Goal: Task Accomplishment & Management: Manage account settings

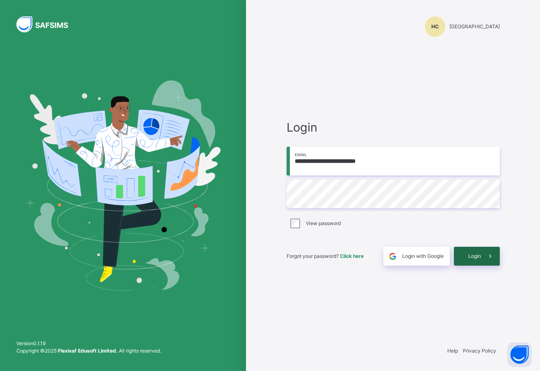
click at [470, 254] on span "Login" at bounding box center [474, 255] width 13 height 7
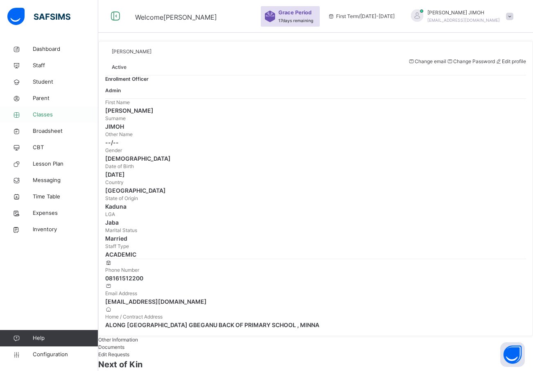
click at [41, 112] on span "Classes" at bounding box center [66, 115] width 66 height 8
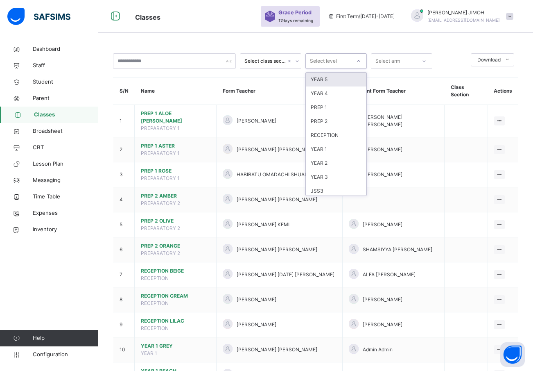
click at [359, 59] on icon at bounding box center [358, 61] width 5 height 8
click at [332, 105] on div "PREP 1" at bounding box center [336, 107] width 61 height 14
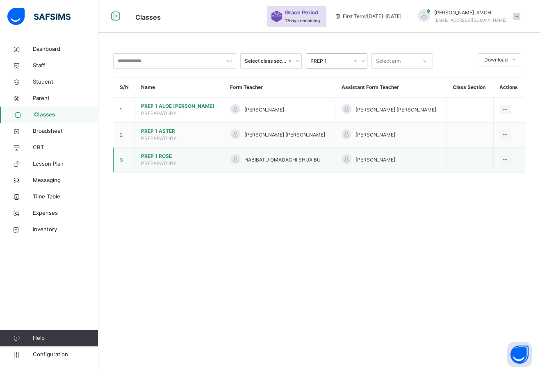
click at [163, 153] on span "PREP 1 ROSE" at bounding box center [179, 155] width 77 height 7
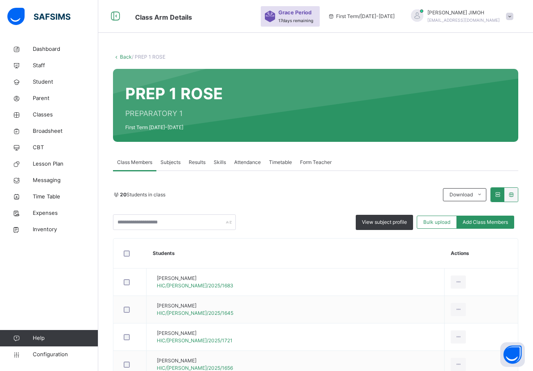
click at [171, 157] on div "Subjects" at bounding box center [171, 162] width 28 height 16
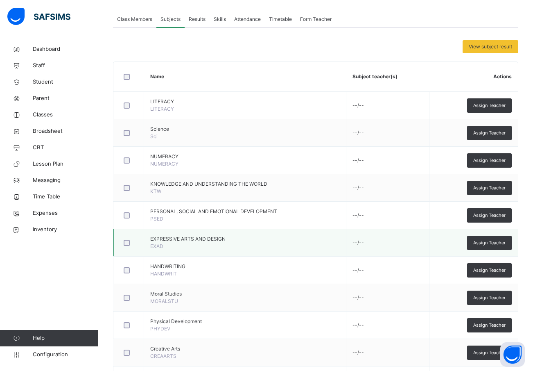
scroll to position [50, 0]
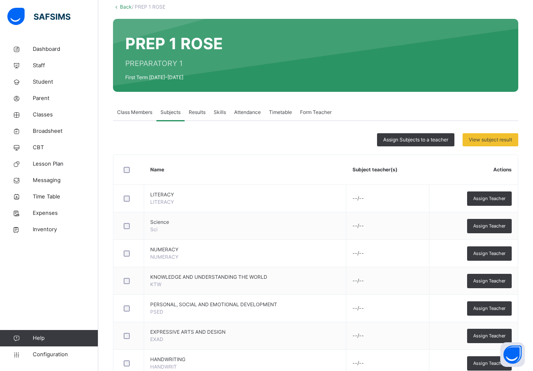
drag, startPoint x: 498, startPoint y: 197, endPoint x: 488, endPoint y: 195, distance: 10.7
click at [498, 197] on span "Assign Teacher" at bounding box center [490, 198] width 32 height 7
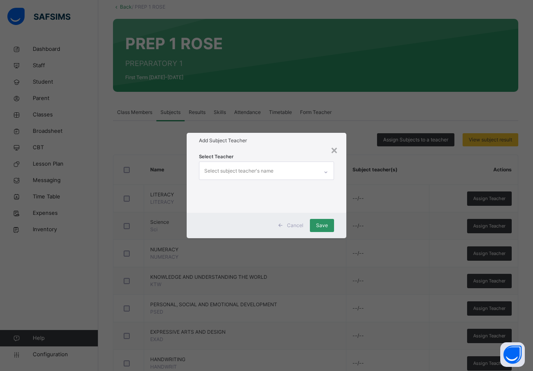
click at [212, 166] on div "Select subject teacher's name" at bounding box center [238, 171] width 69 height 16
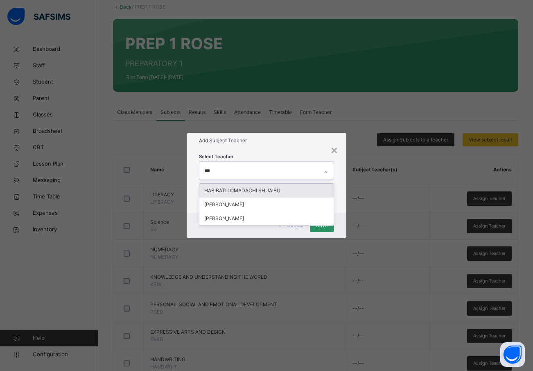
type input "****"
click at [229, 188] on div "HABIBATU OMADACHI SHUAIBU" at bounding box center [267, 191] width 135 height 14
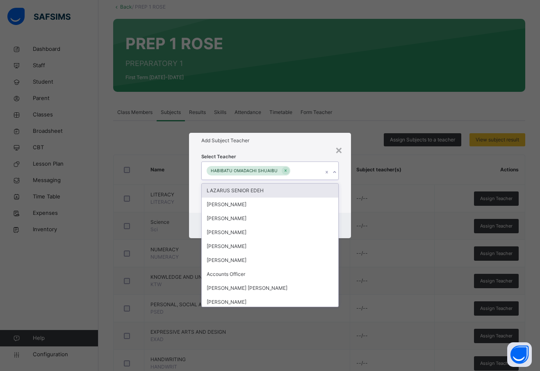
drag, startPoint x: 344, startPoint y: 201, endPoint x: 343, endPoint y: 205, distance: 4.1
click at [343, 201] on div "Select Teacher option HABIBATU OMADACHI SHUAIBU, selected. option LAZARUS SENIO…" at bounding box center [270, 180] width 162 height 64
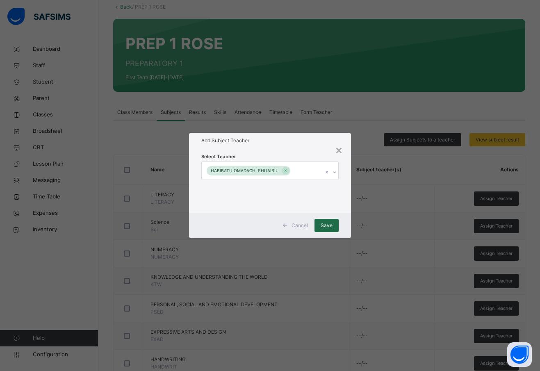
click at [325, 225] on span "Save" at bounding box center [326, 225] width 12 height 7
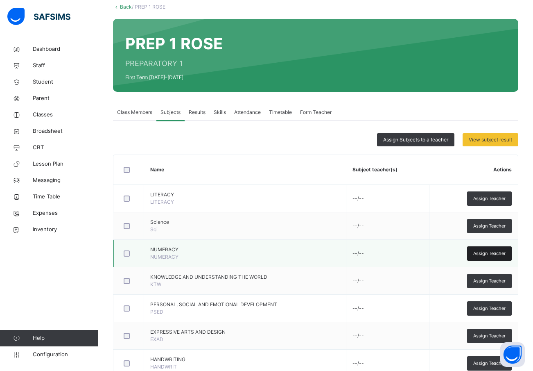
click at [493, 252] on span "Assign Teacher" at bounding box center [490, 253] width 32 height 7
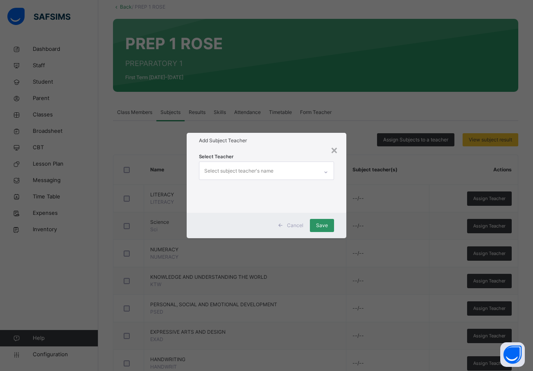
click at [205, 166] on div "Select subject teacher's name" at bounding box center [238, 171] width 69 height 16
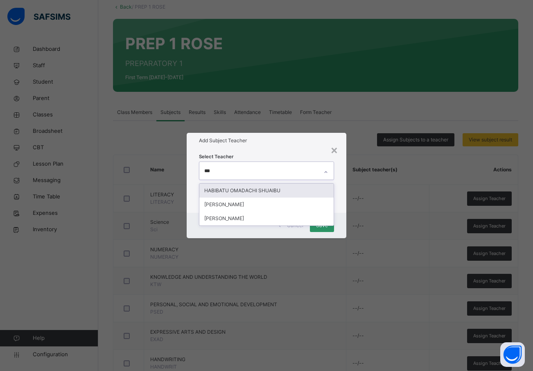
type input "****"
click at [252, 191] on div "HABIBATU OMADACHI SHUAIBU" at bounding box center [267, 191] width 135 height 14
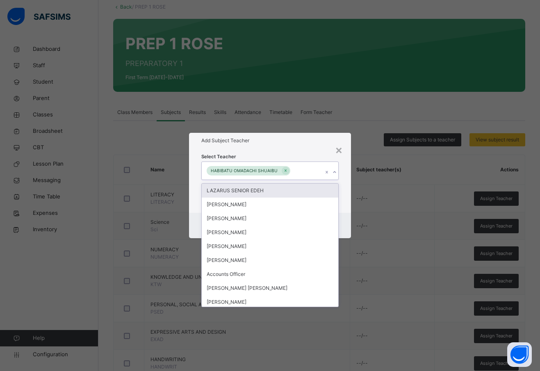
click at [345, 188] on div "Select Teacher option HABIBATU OMADACHI SHUAIBU, selected. option LAZARUS SENIO…" at bounding box center [270, 180] width 162 height 64
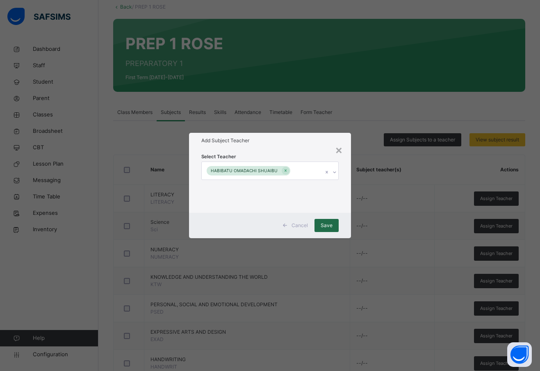
click at [329, 220] on div "Save" at bounding box center [326, 225] width 24 height 13
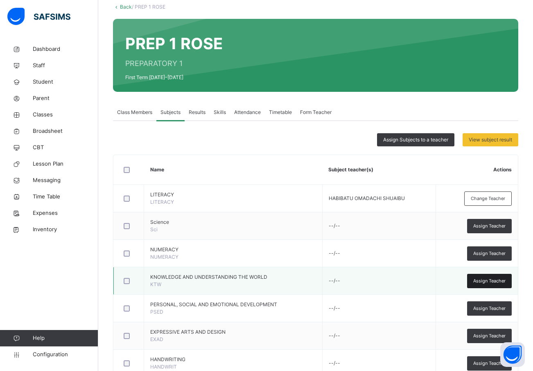
click at [497, 278] on span "Assign Teacher" at bounding box center [490, 280] width 32 height 7
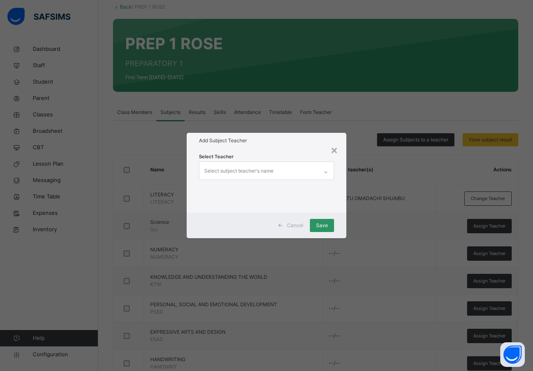
click at [231, 171] on div "Select subject teacher's name" at bounding box center [238, 171] width 69 height 16
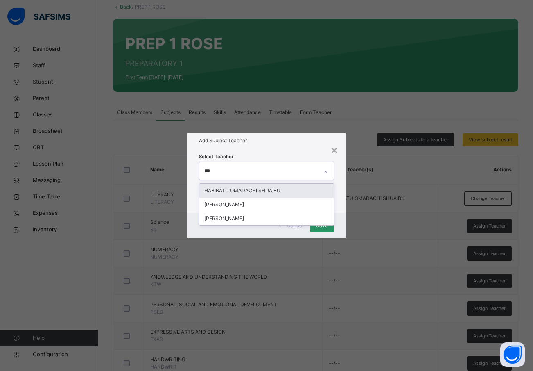
type input "****"
click at [225, 192] on div "HABIBATU OMADACHI SHUAIBU" at bounding box center [267, 191] width 135 height 14
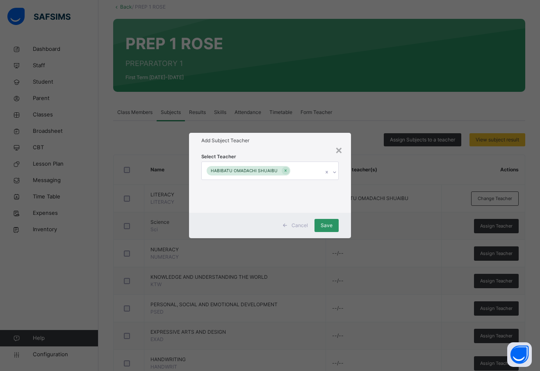
click at [345, 185] on div "Select Teacher HABIBATU OMADACHI SHUAIBU" at bounding box center [270, 180] width 162 height 64
click at [325, 224] on span "Save" at bounding box center [326, 225] width 12 height 7
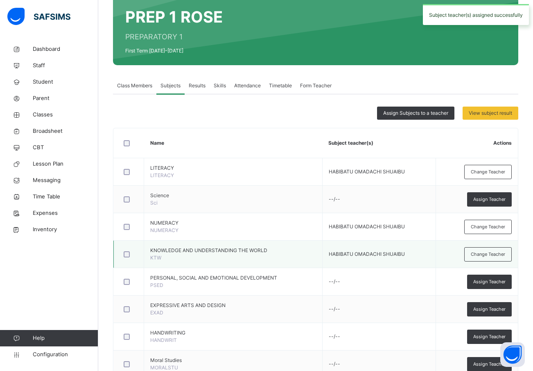
scroll to position [91, 0]
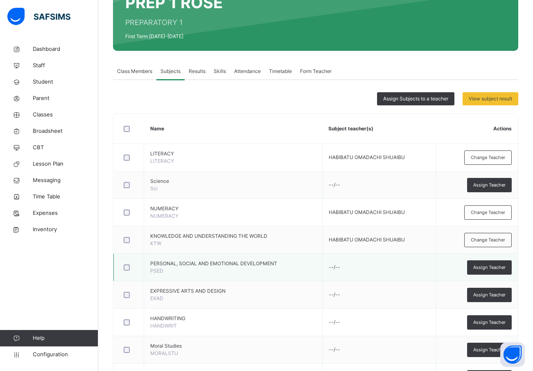
click at [129, 264] on div at bounding box center [129, 267] width 14 height 6
click at [495, 268] on span "Assign Teacher" at bounding box center [490, 267] width 32 height 7
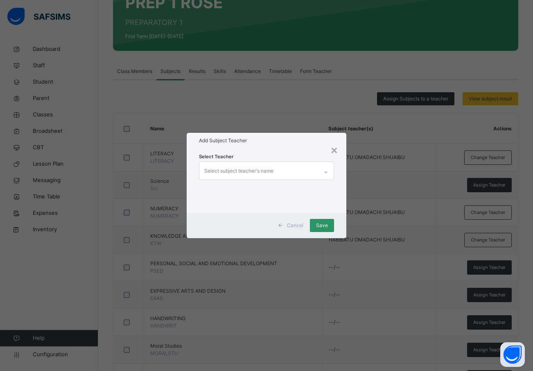
click at [214, 170] on div "Select subject teacher's name" at bounding box center [238, 171] width 69 height 16
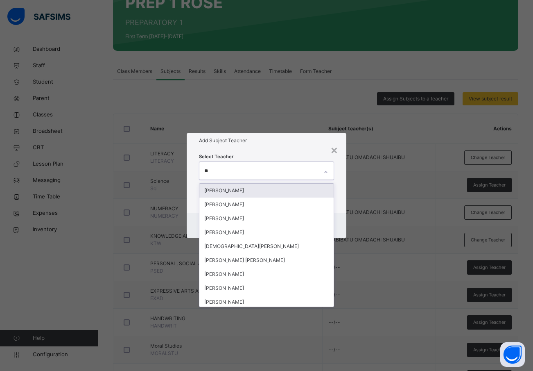
type input "***"
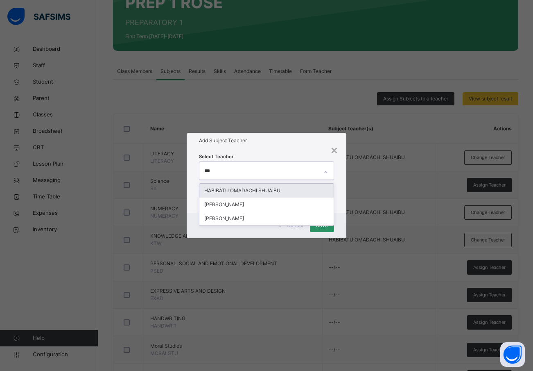
click at [226, 191] on div "HABIBATU OMADACHI SHUAIBU" at bounding box center [267, 191] width 135 height 14
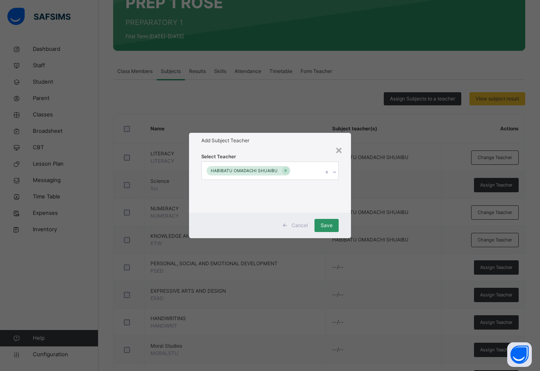
drag, startPoint x: 344, startPoint y: 199, endPoint x: 342, endPoint y: 210, distance: 11.3
click at [344, 200] on div "Select Teacher HABIBATU OMADACHI SHUAIBU" at bounding box center [270, 180] width 162 height 64
click at [331, 222] on span "Save" at bounding box center [326, 225] width 12 height 7
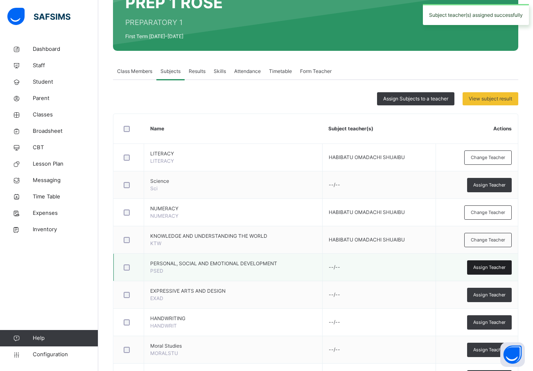
click at [499, 267] on span "Assign Teacher" at bounding box center [490, 267] width 32 height 7
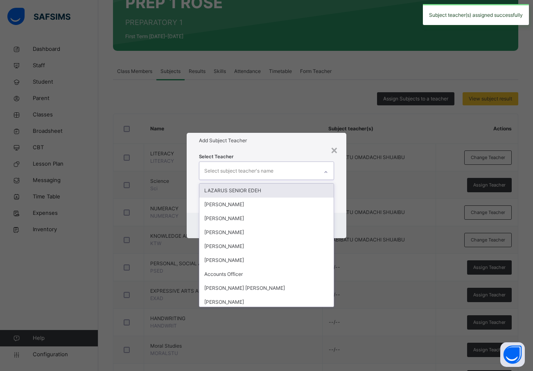
click at [211, 170] on div "Select subject teacher's name" at bounding box center [238, 171] width 69 height 16
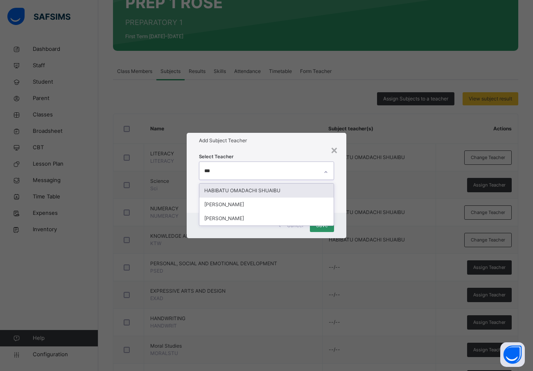
type input "****"
click at [239, 190] on div "HABIBATU OMADACHI SHUAIBU" at bounding box center [267, 191] width 135 height 14
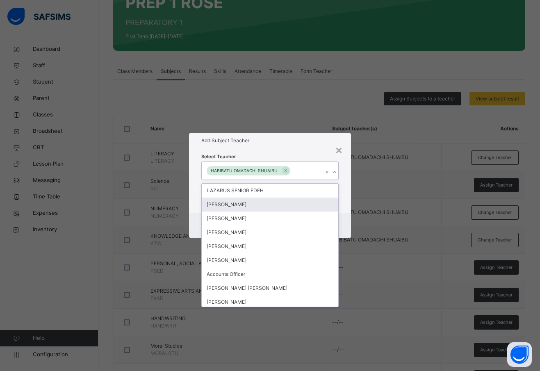
click at [346, 199] on div "Select Teacher option HABIBATU OMADACHI SHUAIBU, selected. option [PERSON_NAME]…" at bounding box center [270, 180] width 162 height 64
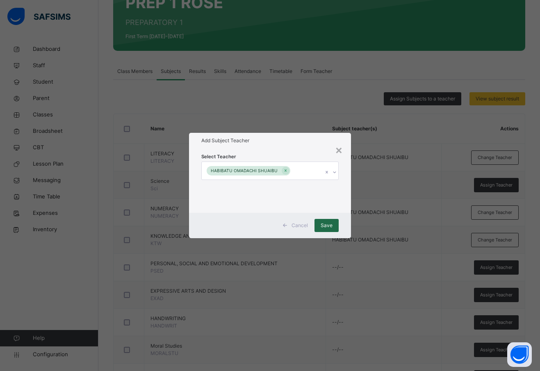
click at [326, 223] on span "Save" at bounding box center [326, 225] width 12 height 7
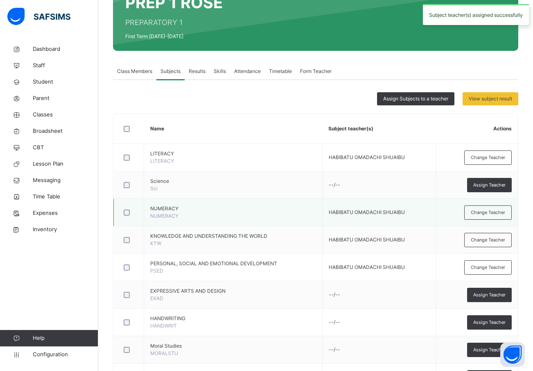
scroll to position [132, 0]
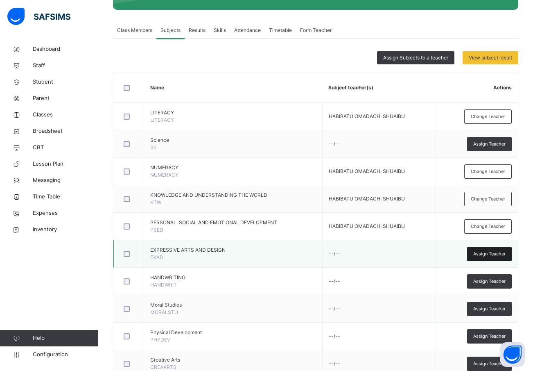
click at [495, 254] on span "Assign Teacher" at bounding box center [490, 253] width 32 height 7
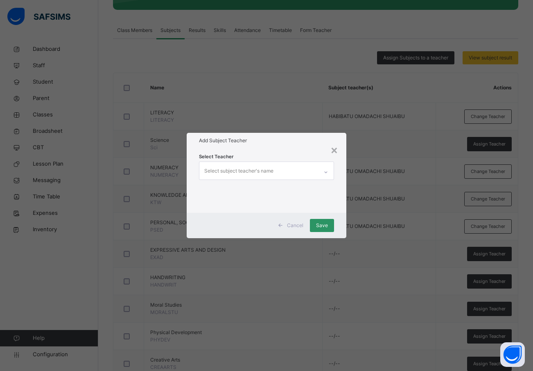
click at [232, 168] on div "Select subject teacher's name" at bounding box center [238, 171] width 69 height 16
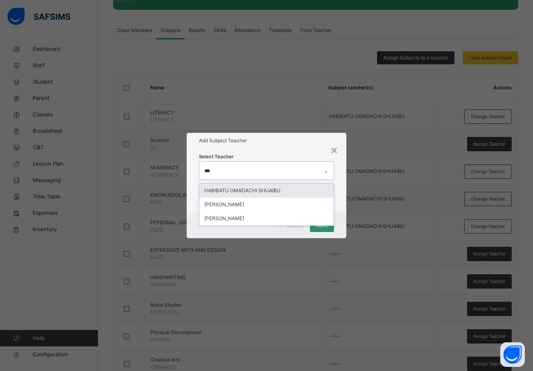
type input "****"
click at [243, 185] on div "HABIBATU OMADACHI SHUAIBU" at bounding box center [267, 191] width 135 height 14
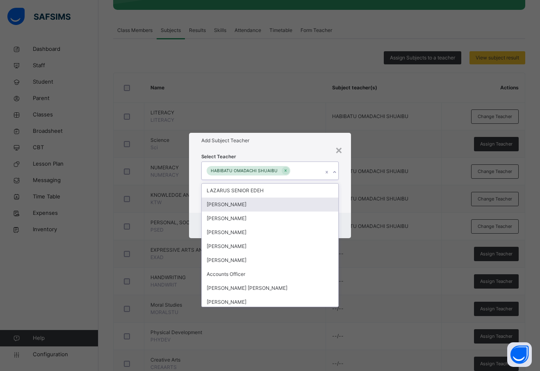
click at [341, 208] on div "Select Teacher option HABIBATU OMADACHI SHUAIBU, selected. option [PERSON_NAME]…" at bounding box center [270, 180] width 162 height 64
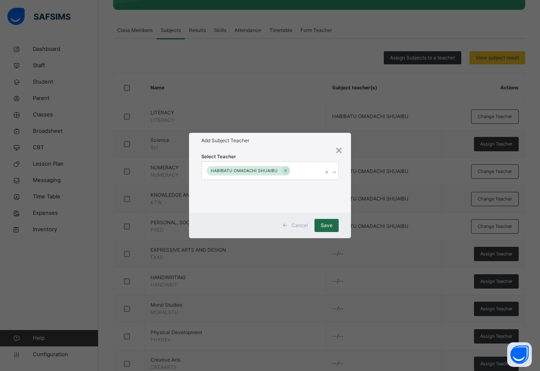
click at [327, 224] on span "Save" at bounding box center [326, 225] width 12 height 7
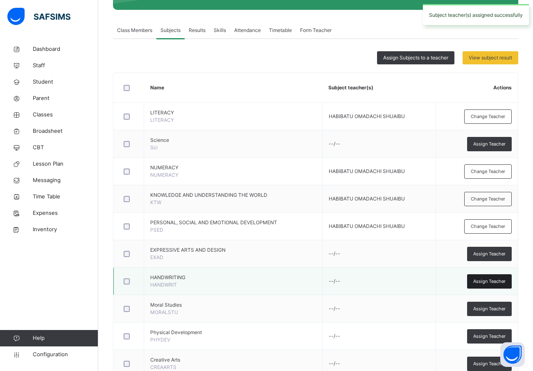
click at [490, 279] on span "Assign Teacher" at bounding box center [490, 281] width 32 height 7
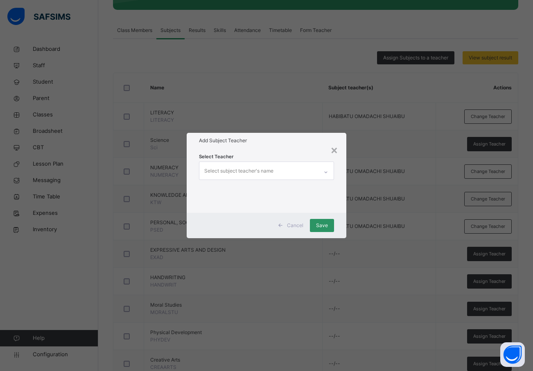
click at [220, 172] on div "Select subject teacher's name" at bounding box center [238, 171] width 69 height 16
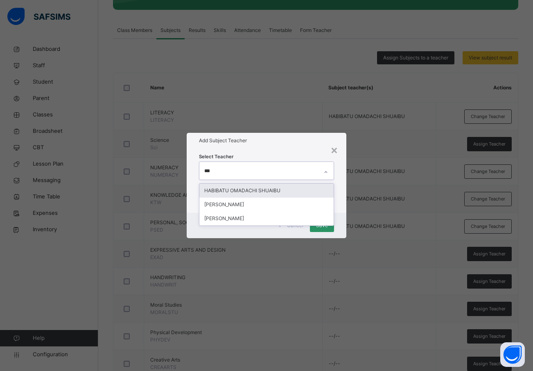
type input "****"
click at [225, 190] on div "HABIBATU OMADACHI SHUAIBU" at bounding box center [267, 191] width 135 height 14
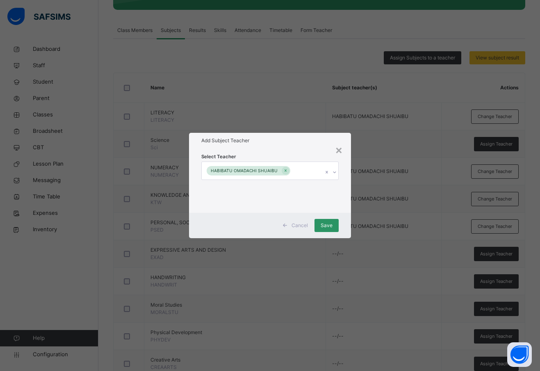
click at [344, 196] on div "Select Teacher HABIBATU OMADACHI SHUAIBU" at bounding box center [270, 180] width 162 height 64
click at [325, 224] on span "Save" at bounding box center [326, 225] width 12 height 7
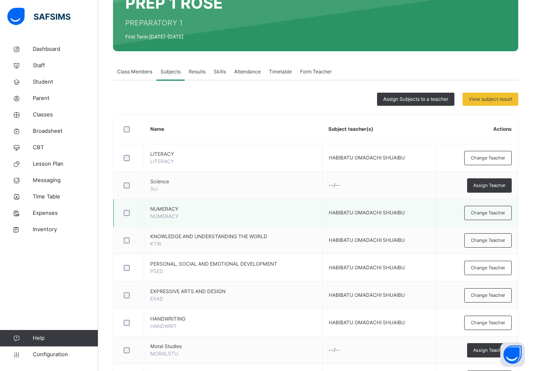
scroll to position [0, 0]
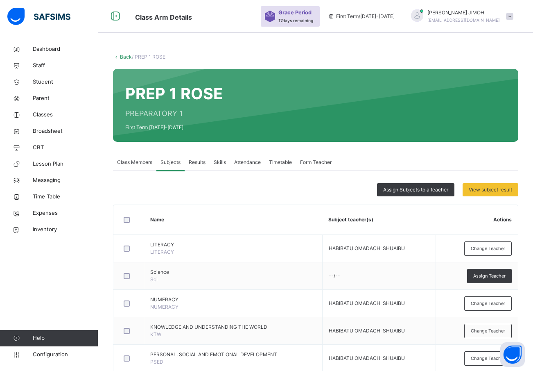
click at [126, 56] on link "Back" at bounding box center [126, 57] width 12 height 6
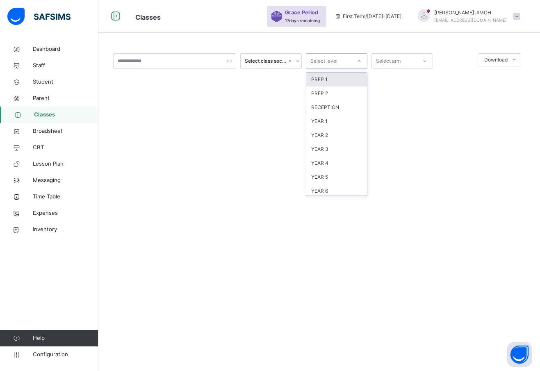
click at [359, 60] on icon at bounding box center [358, 61] width 5 height 8
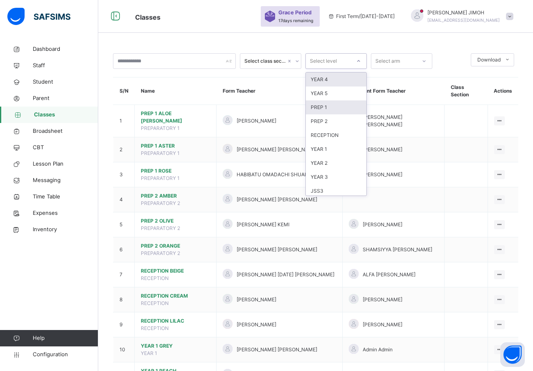
click at [331, 107] on div "PREP 1" at bounding box center [336, 107] width 61 height 14
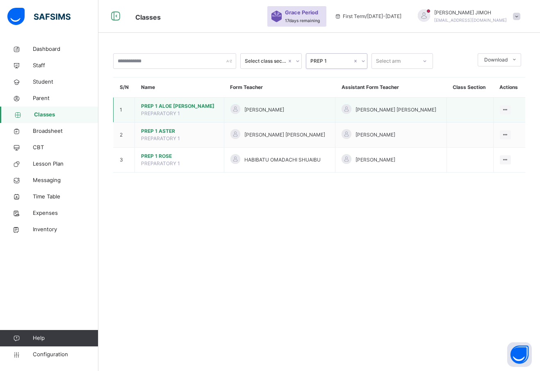
click at [155, 103] on span "PREP 1 ALOE [PERSON_NAME]" at bounding box center [179, 105] width 77 height 7
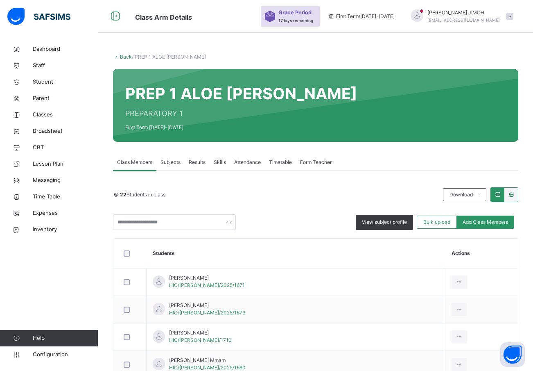
click at [170, 161] on span "Subjects" at bounding box center [171, 162] width 20 height 7
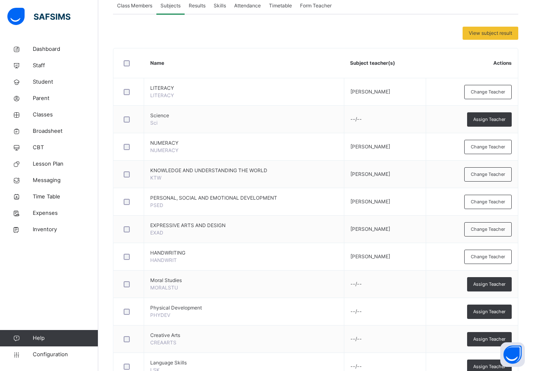
scroll to position [9, 0]
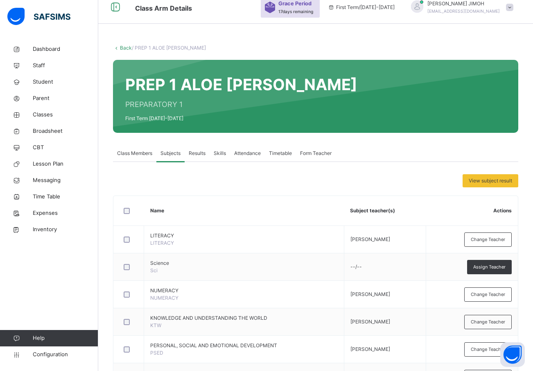
click at [123, 49] on link "Back" at bounding box center [126, 48] width 12 height 6
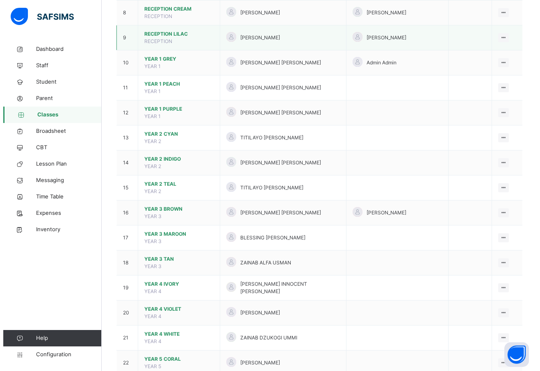
scroll to position [328, 0]
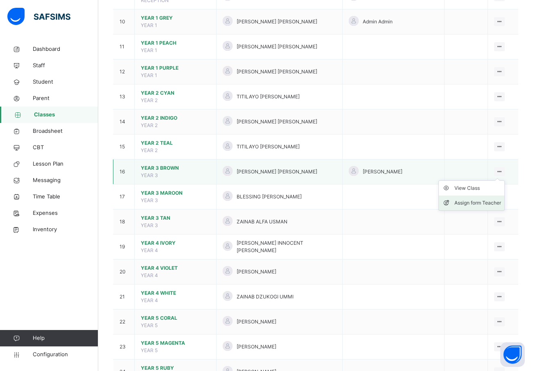
click at [472, 199] on div "Assign form Teacher" at bounding box center [478, 203] width 47 height 8
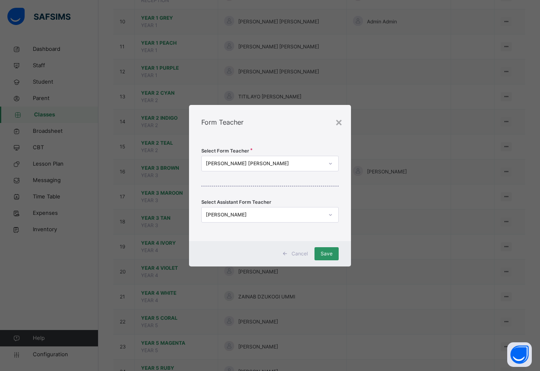
click at [329, 213] on icon at bounding box center [330, 215] width 5 height 8
click at [332, 174] on div "Select Form Teacher [PERSON_NAME] [PERSON_NAME] Select Assistant Form Teacher […" at bounding box center [270, 190] width 162 height 102
click at [329, 214] on icon at bounding box center [330, 215] width 5 height 8
click at [329, 213] on icon at bounding box center [330, 215] width 5 height 8
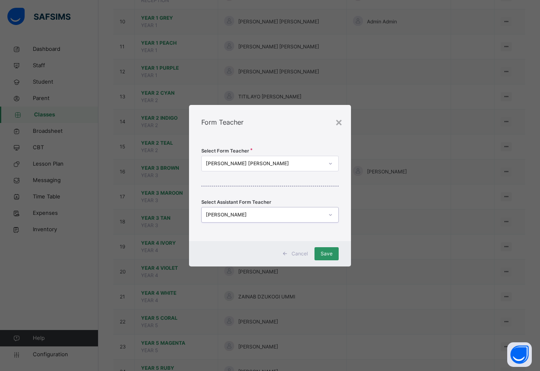
click at [244, 213] on div "[PERSON_NAME]" at bounding box center [265, 214] width 118 height 7
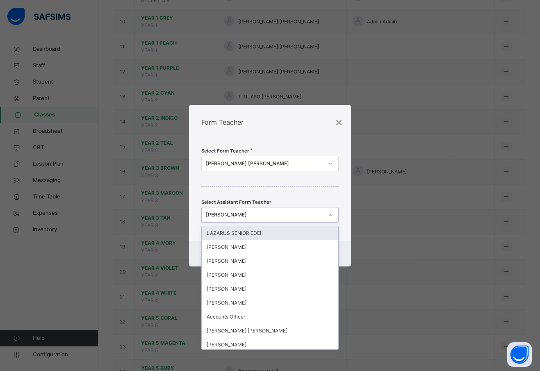
click at [241, 213] on div "[PERSON_NAME]" at bounding box center [265, 214] width 118 height 7
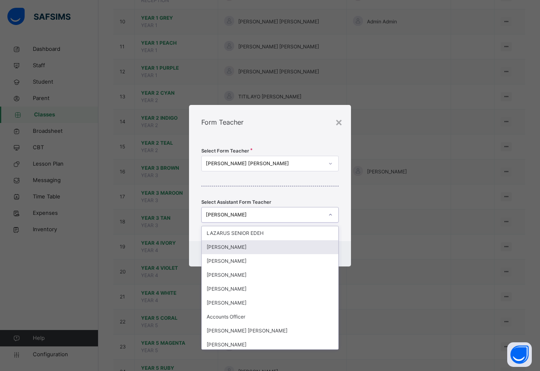
click at [254, 245] on div "[PERSON_NAME]" at bounding box center [270, 247] width 136 height 14
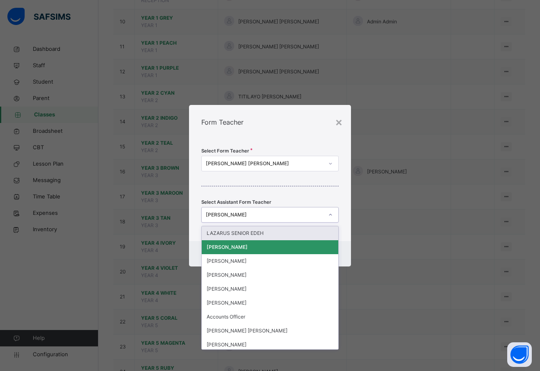
click at [331, 213] on icon at bounding box center [330, 215] width 5 height 8
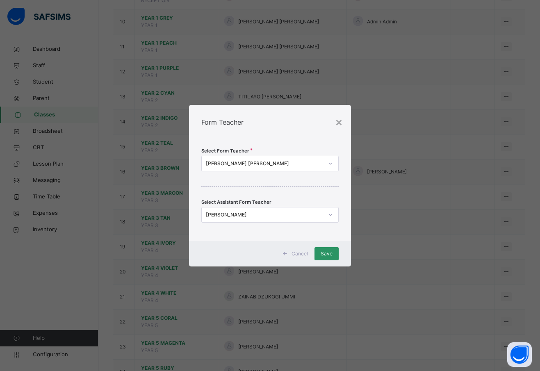
click at [341, 243] on div "Cancel Save" at bounding box center [270, 253] width 162 height 25
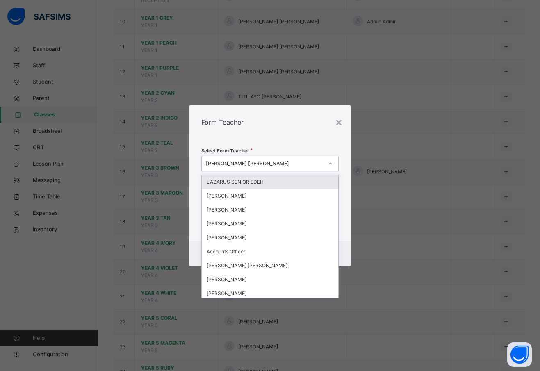
click at [332, 161] on icon at bounding box center [330, 163] width 5 height 8
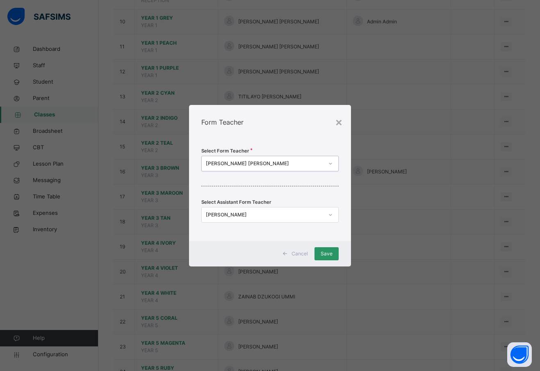
click at [332, 161] on icon at bounding box center [330, 163] width 5 height 8
click at [328, 250] on span "Save" at bounding box center [326, 253] width 12 height 7
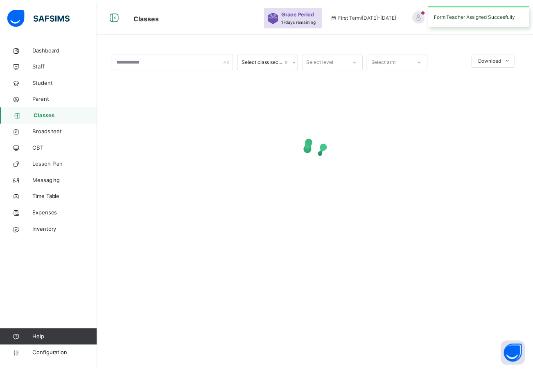
scroll to position [0, 0]
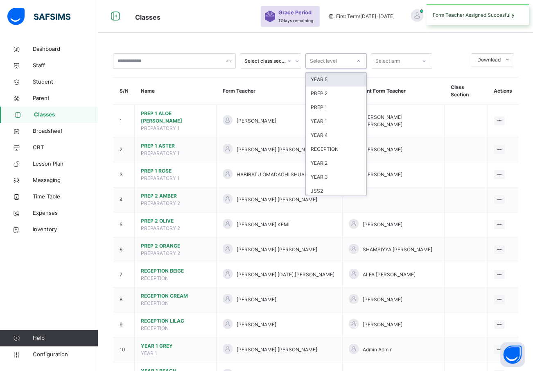
click at [355, 58] on div at bounding box center [359, 60] width 14 height 13
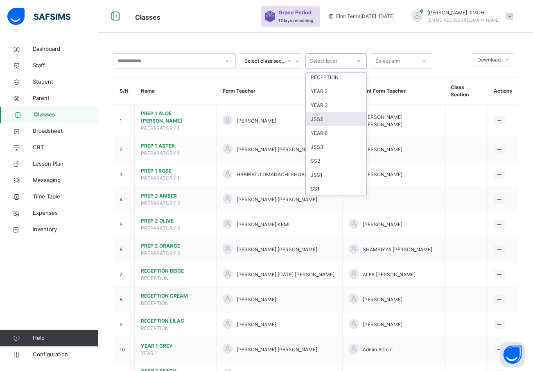
scroll to position [86, 0]
click at [318, 134] on div "JSS3" at bounding box center [336, 133] width 61 height 14
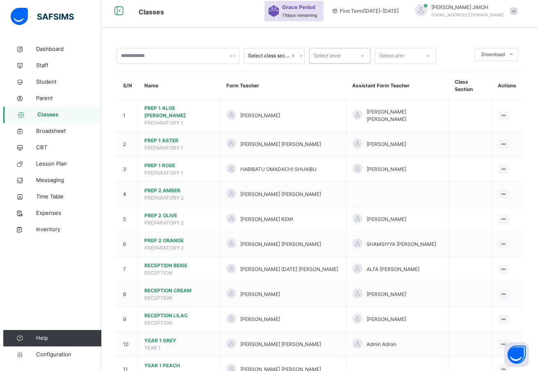
scroll to position [0, 0]
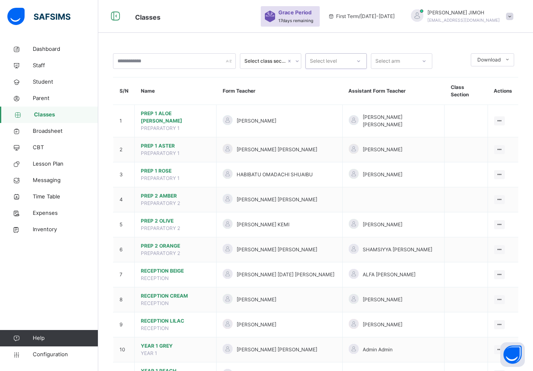
click at [358, 58] on div at bounding box center [359, 60] width 14 height 13
click at [334, 177] on div "YEAR 3" at bounding box center [336, 177] width 61 height 14
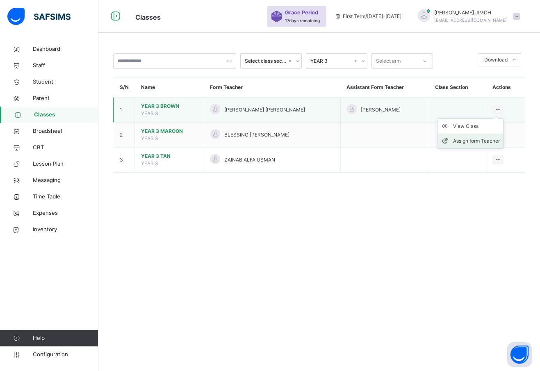
click at [475, 142] on div "Assign form Teacher" at bounding box center [476, 141] width 47 height 8
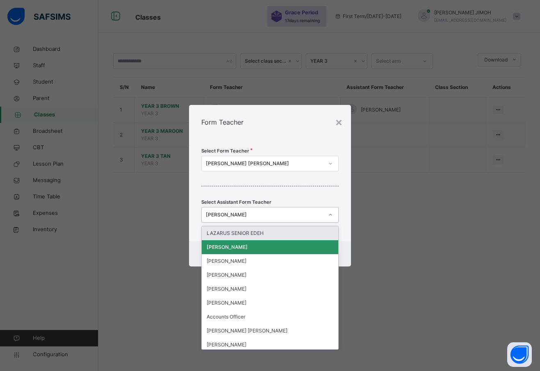
click at [304, 210] on div "[PERSON_NAME]" at bounding box center [262, 214] width 121 height 13
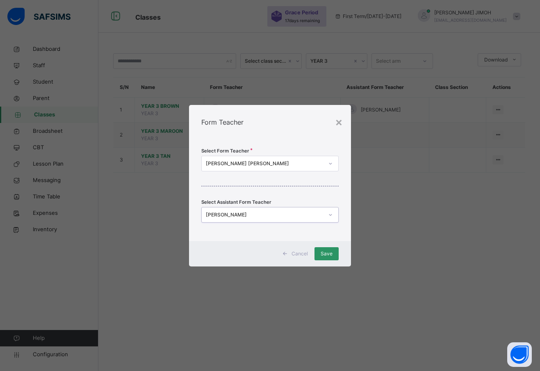
click at [223, 213] on div "[PERSON_NAME]" at bounding box center [265, 214] width 118 height 7
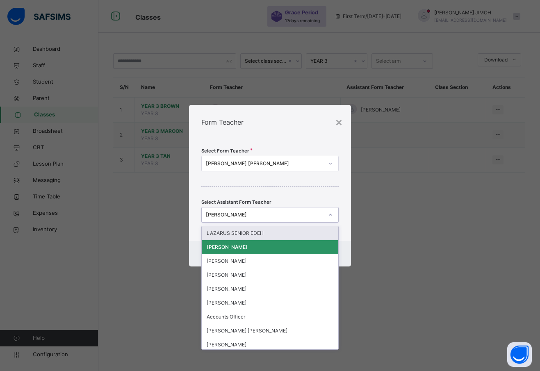
click at [223, 213] on div "[PERSON_NAME]" at bounding box center [265, 214] width 118 height 7
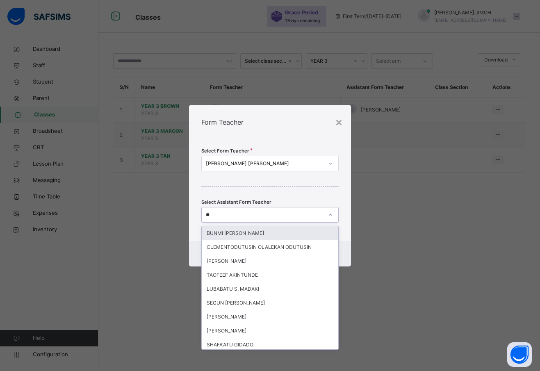
type input "*"
type input "***"
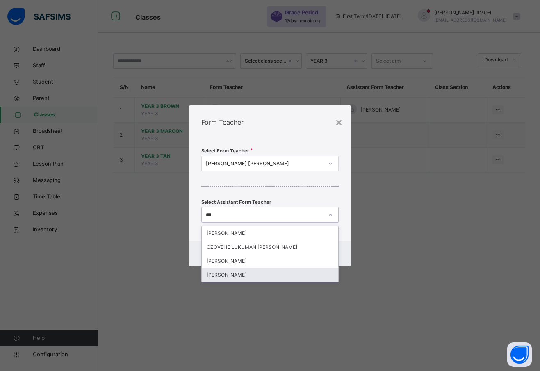
click at [236, 275] on div "[PERSON_NAME]" at bounding box center [270, 275] width 136 height 14
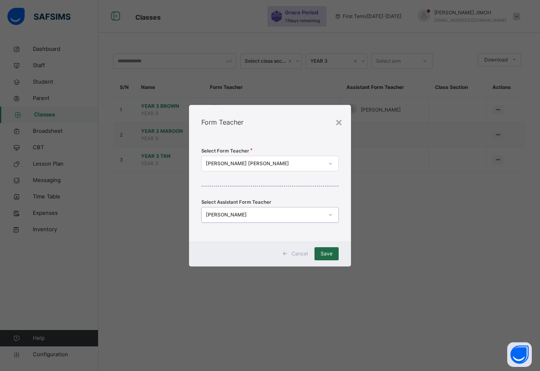
click at [326, 253] on span "Save" at bounding box center [326, 253] width 12 height 7
click at [329, 252] on span "Save" at bounding box center [326, 253] width 12 height 7
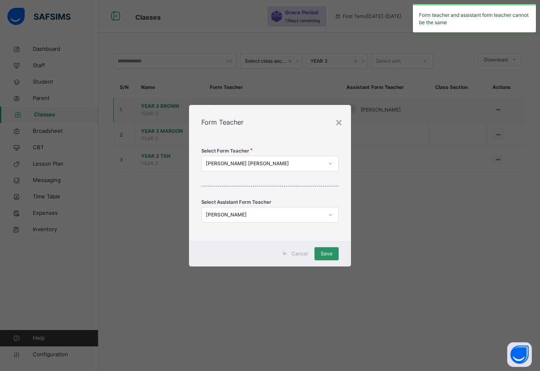
click at [337, 120] on div "×" at bounding box center [339, 121] width 8 height 17
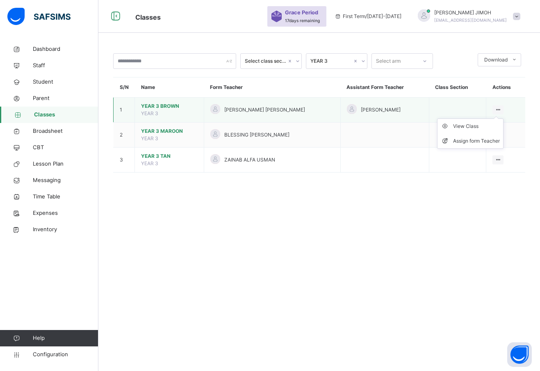
click at [495, 118] on ul "View Class Assign form Teacher" at bounding box center [470, 133] width 66 height 30
click at [463, 120] on ul "View Class Assign form Teacher" at bounding box center [470, 133] width 66 height 30
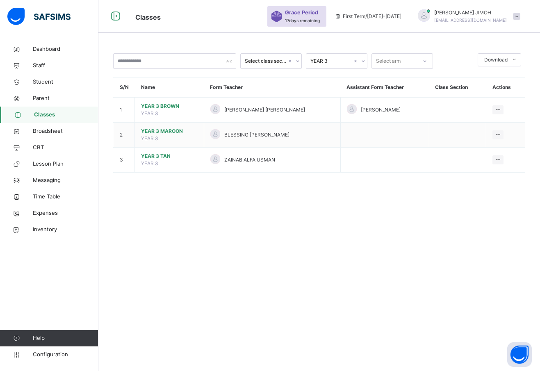
click at [0, 0] on div "Assign form Teacher" at bounding box center [0, 0] width 0 height 0
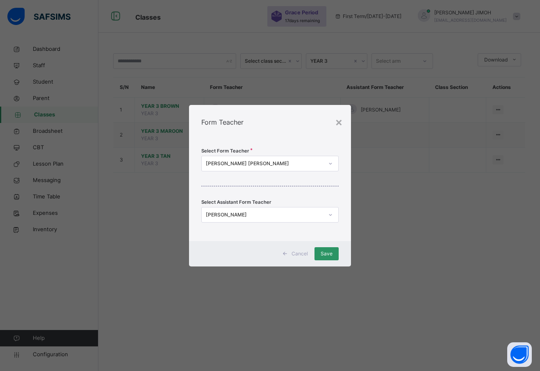
click at [330, 217] on icon at bounding box center [330, 215] width 5 height 8
click at [330, 216] on icon at bounding box center [330, 215] width 5 height 8
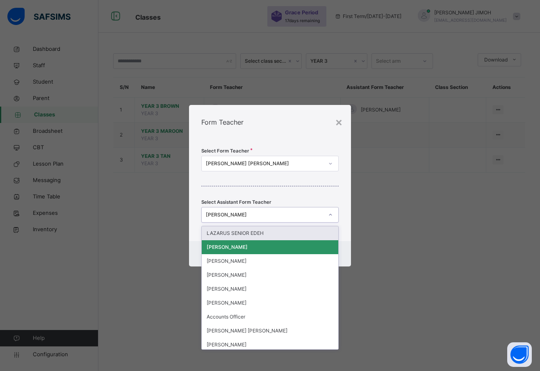
click at [330, 216] on icon at bounding box center [330, 215] width 5 height 8
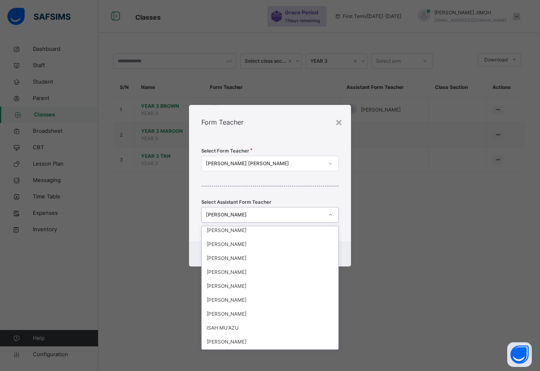
scroll to position [6731, 0]
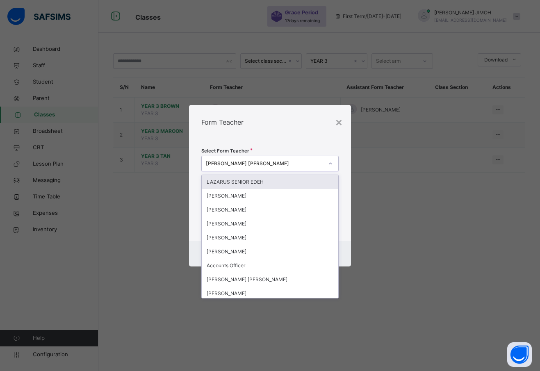
click at [330, 163] on icon at bounding box center [330, 163] width 5 height 8
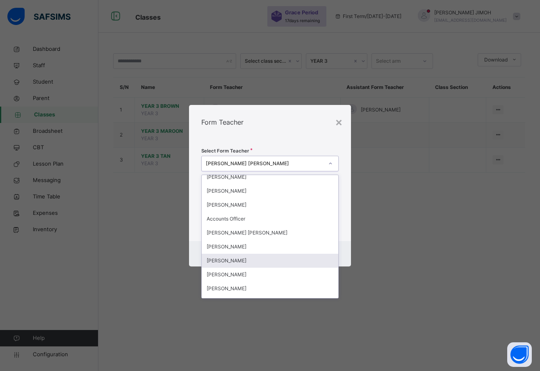
scroll to position [0, 0]
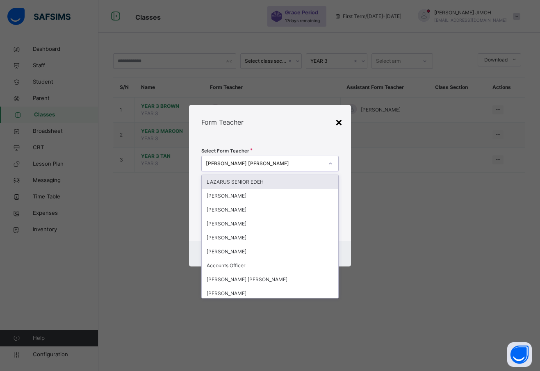
click at [338, 120] on div "×" at bounding box center [339, 121] width 8 height 17
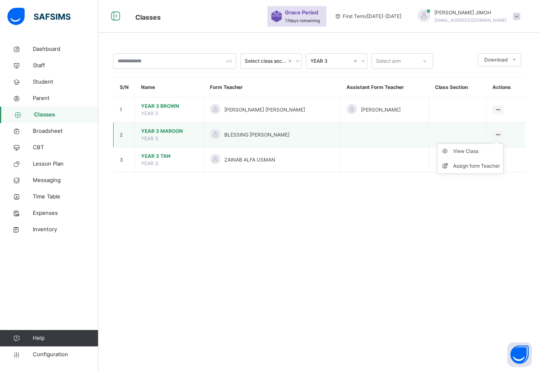
click at [495, 134] on icon at bounding box center [497, 135] width 7 height 6
click at [472, 166] on div "Assign form Teacher" at bounding box center [476, 166] width 47 height 8
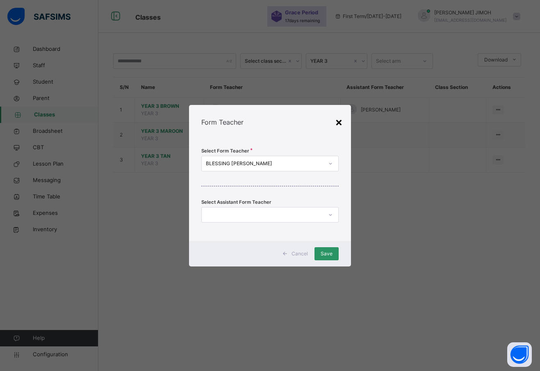
click at [339, 123] on div "×" at bounding box center [339, 121] width 8 height 17
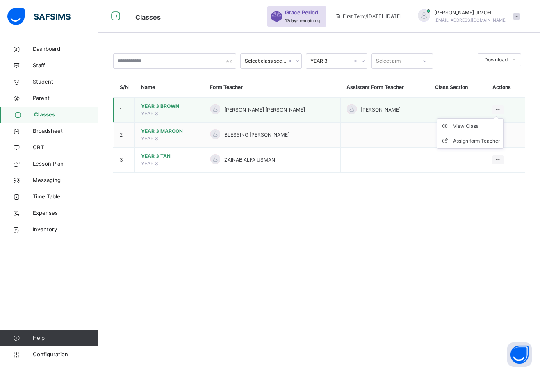
click at [496, 107] on icon at bounding box center [497, 110] width 7 height 6
click at [475, 138] on div "Assign form Teacher" at bounding box center [476, 141] width 47 height 8
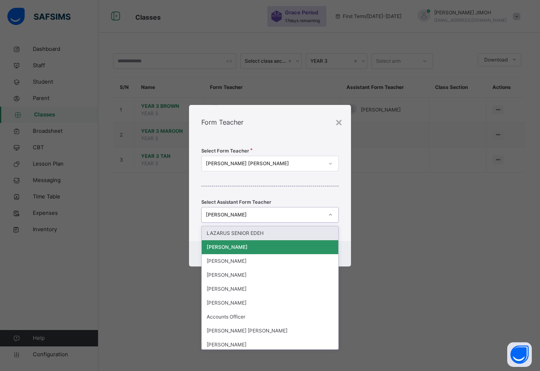
drag, startPoint x: 254, startPoint y: 214, endPoint x: 248, endPoint y: 215, distance: 5.8
click at [248, 215] on div "[PERSON_NAME]" at bounding box center [265, 214] width 118 height 7
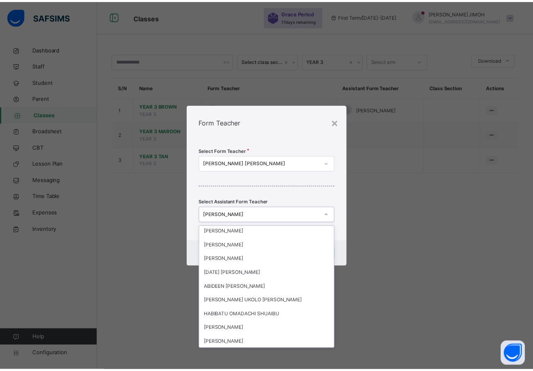
scroll to position [6731, 0]
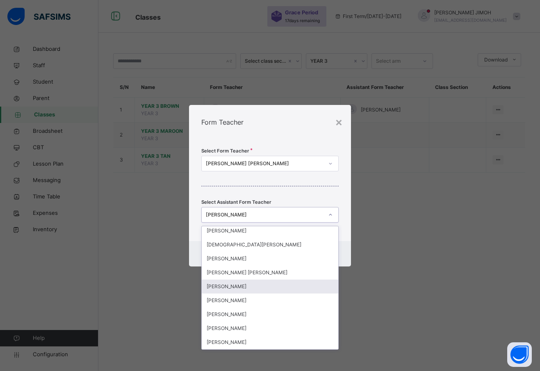
click at [231, 287] on div "[PERSON_NAME]" at bounding box center [270, 286] width 136 height 14
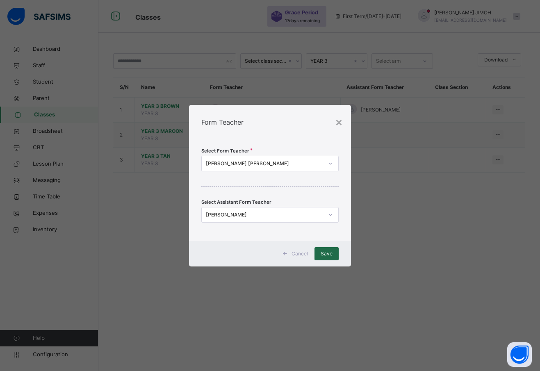
click at [326, 252] on span "Save" at bounding box center [326, 253] width 12 height 7
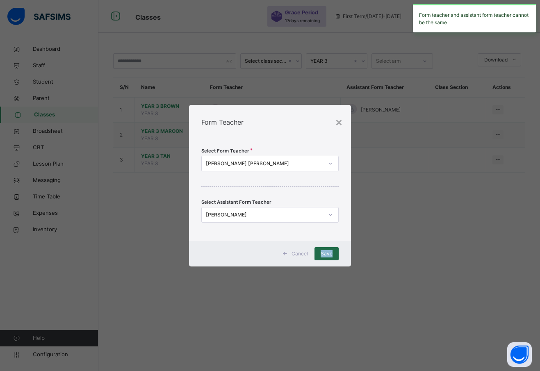
click at [326, 252] on span "Save" at bounding box center [326, 253] width 12 height 7
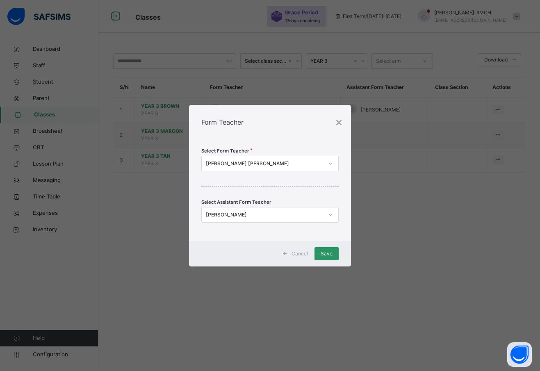
click at [329, 163] on icon at bounding box center [330, 163] width 5 height 8
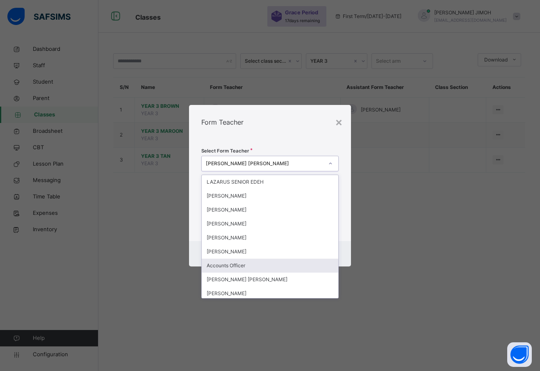
click at [233, 265] on div "Accounts Officer" at bounding box center [270, 266] width 136 height 14
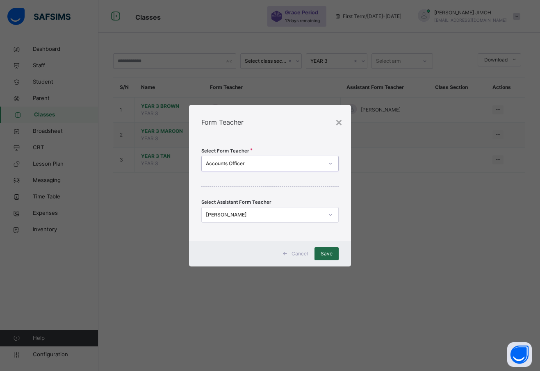
click at [325, 252] on span "Save" at bounding box center [326, 253] width 12 height 7
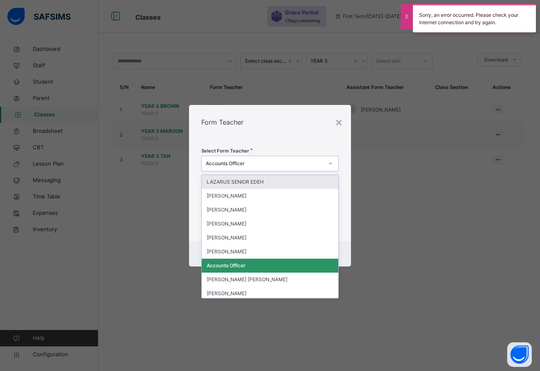
click at [281, 161] on div "Accounts Officer" at bounding box center [265, 163] width 118 height 7
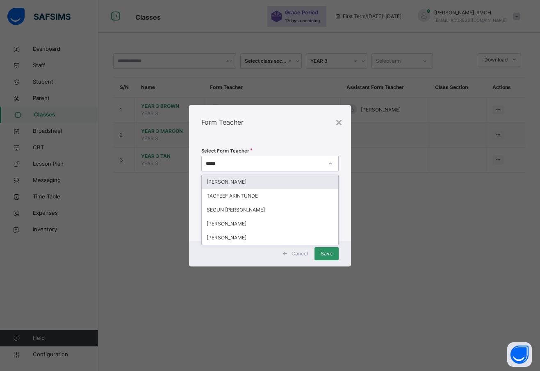
type input "*****"
click at [343, 185] on div "Select Form Teacher option Accounts Officer, selected. option [PERSON_NAME] foc…" at bounding box center [270, 190] width 162 height 102
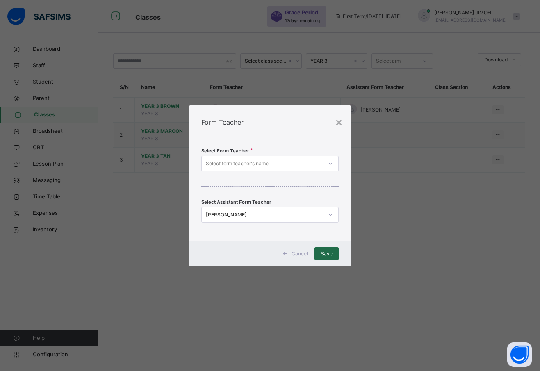
click at [327, 252] on span "Save" at bounding box center [326, 253] width 12 height 7
click at [332, 163] on icon at bounding box center [330, 163] width 5 height 8
click at [344, 165] on div "Select Form Teacher Select form teacher's name Select Assistant Form Teacher [P…" at bounding box center [270, 190] width 162 height 102
click at [284, 213] on div "[PERSON_NAME]" at bounding box center [265, 214] width 118 height 7
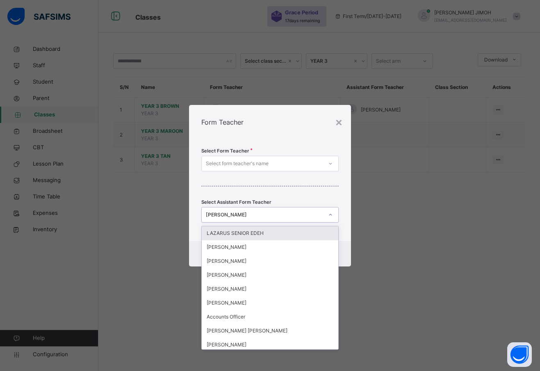
click at [282, 213] on div "[PERSON_NAME]" at bounding box center [265, 214] width 118 height 7
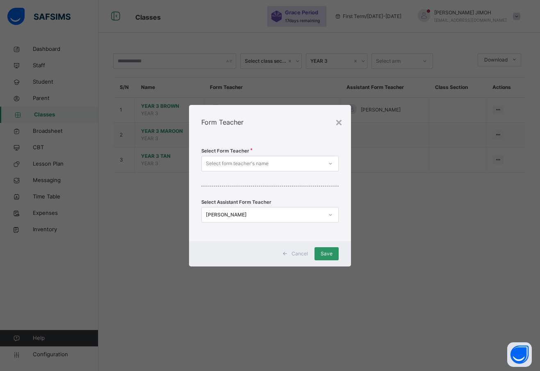
click at [304, 250] on span "Cancel" at bounding box center [299, 253] width 16 height 7
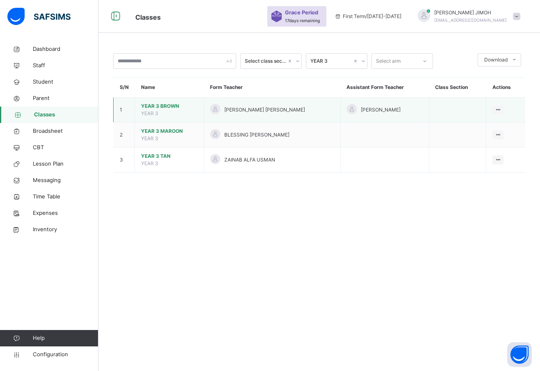
click at [347, 108] on div at bounding box center [352, 109] width 10 height 10
click at [350, 108] on div "[PERSON_NAME]" at bounding box center [385, 110] width 76 height 12
click at [352, 108] on div "[PERSON_NAME]" at bounding box center [385, 110] width 76 height 12
click at [361, 108] on span "[PERSON_NAME]" at bounding box center [381, 109] width 40 height 7
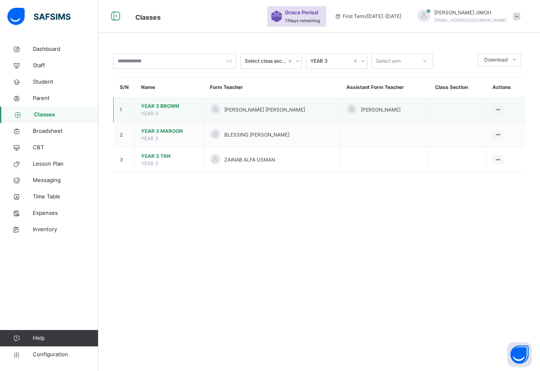
click at [372, 109] on span "[PERSON_NAME]" at bounding box center [381, 109] width 40 height 7
click at [256, 107] on span "[PERSON_NAME] [PERSON_NAME]" at bounding box center [264, 109] width 81 height 7
click at [469, 126] on div "View Class" at bounding box center [476, 126] width 47 height 8
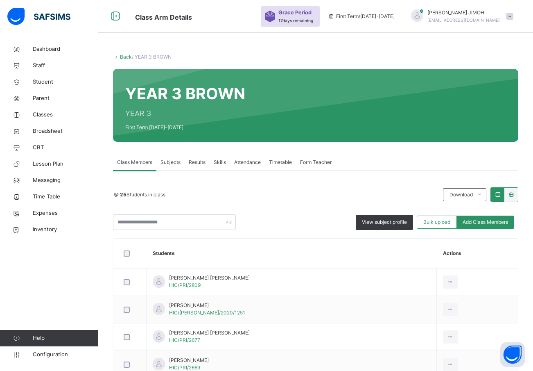
click at [169, 160] on span "Subjects" at bounding box center [171, 162] width 20 height 7
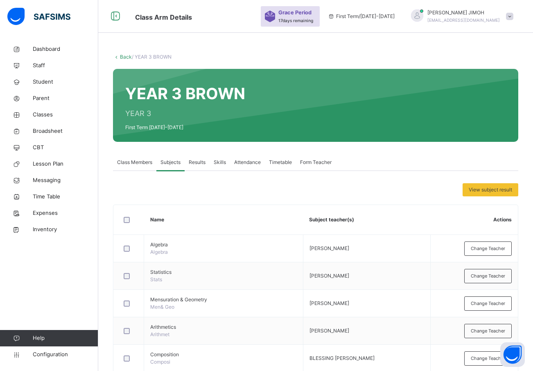
click at [135, 160] on span "Class Members" at bounding box center [134, 162] width 35 height 7
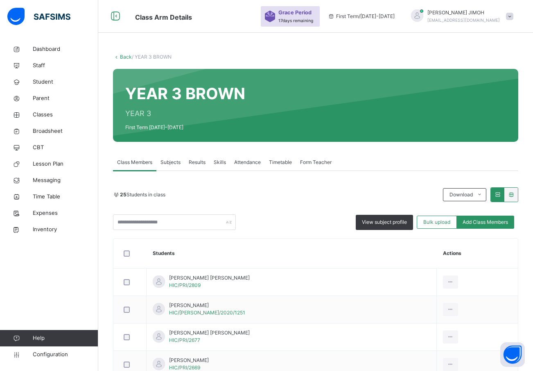
click at [317, 161] on span "Form Teacher" at bounding box center [316, 162] width 32 height 7
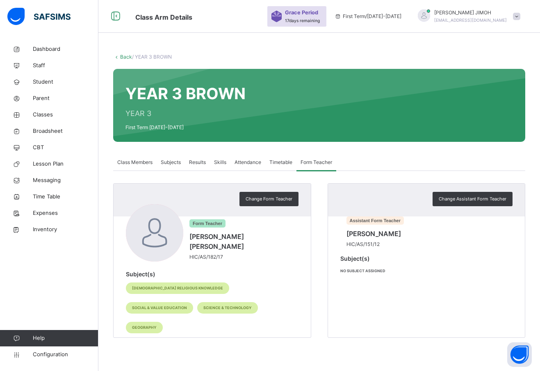
click at [412, 207] on div "Assistant Form Teacher [PERSON_NAME] HIC/AS/151/12" at bounding box center [426, 226] width 172 height 44
click at [493, 197] on span "Change Assistant Form Teacher" at bounding box center [472, 198] width 68 height 7
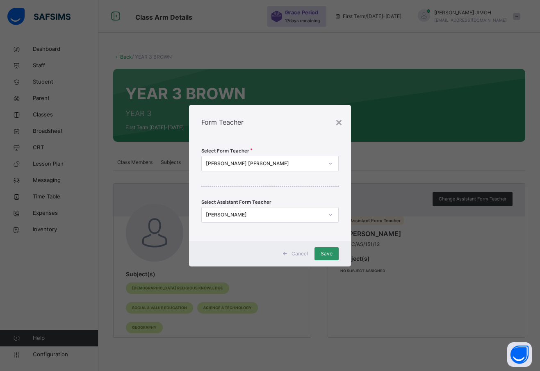
click at [329, 214] on icon at bounding box center [330, 215] width 5 height 8
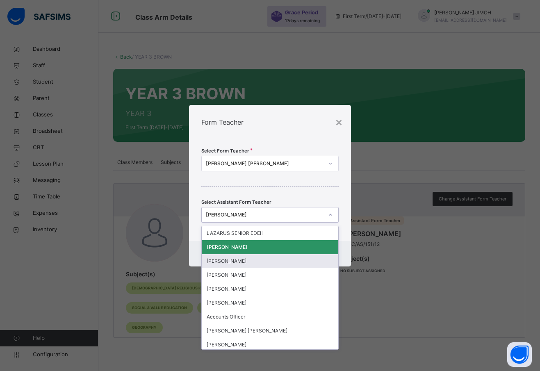
type input "*"
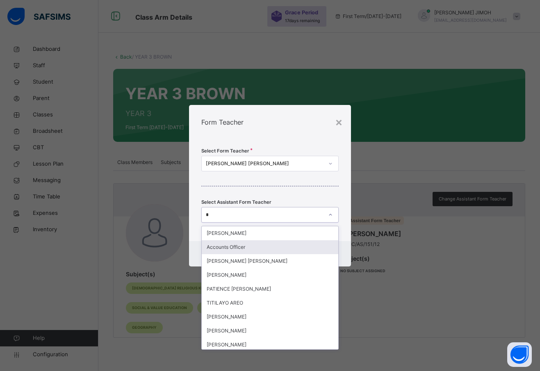
click at [286, 243] on div "Accounts Officer" at bounding box center [270, 247] width 136 height 14
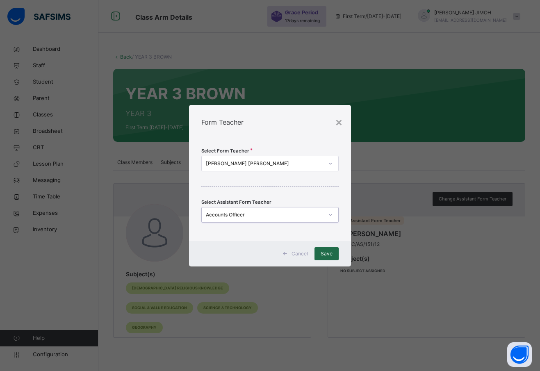
click at [331, 253] on span "Save" at bounding box center [326, 253] width 12 height 7
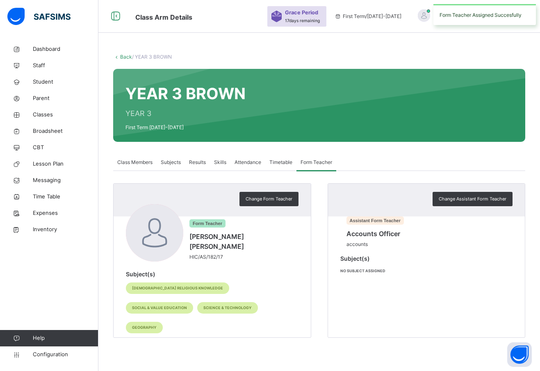
click at [365, 273] on span "No subject assigned" at bounding box center [362, 270] width 45 height 5
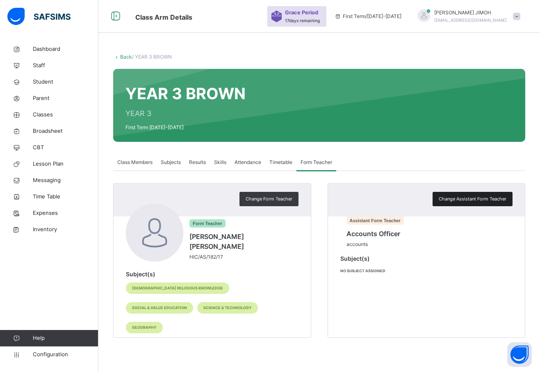
click at [484, 197] on span "Change Assistant Form Teacher" at bounding box center [472, 198] width 68 height 7
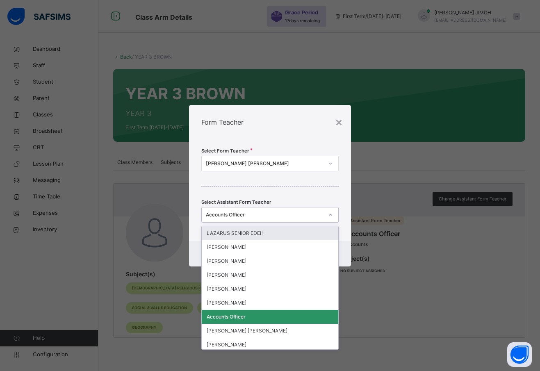
click at [330, 211] on icon at bounding box center [330, 215] width 5 height 8
click at [513, 263] on div "× Form Teacher Select Form Teacher [PERSON_NAME] [PERSON_NAME] Select Assistant…" at bounding box center [270, 185] width 540 height 371
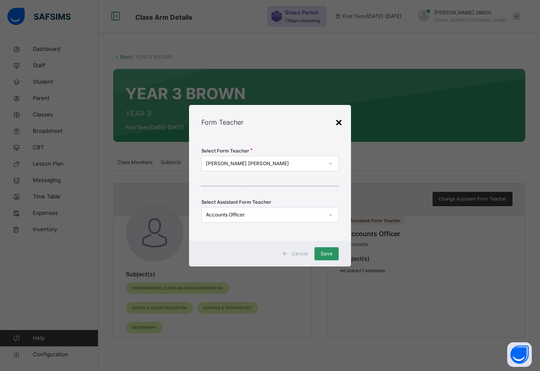
click at [339, 123] on div "×" at bounding box center [339, 121] width 8 height 17
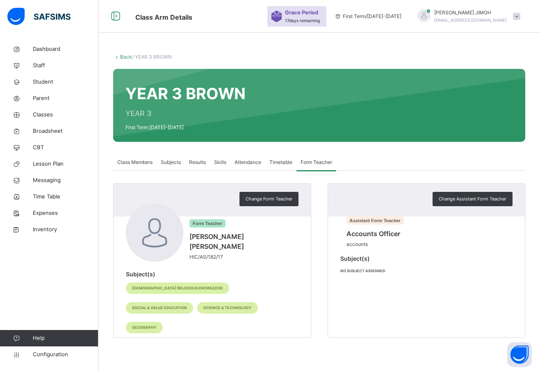
click at [173, 161] on span "Subjects" at bounding box center [171, 162] width 20 height 7
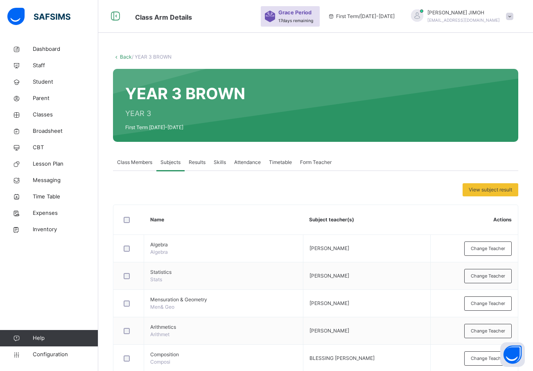
click at [132, 161] on span "Class Members" at bounding box center [134, 162] width 35 height 7
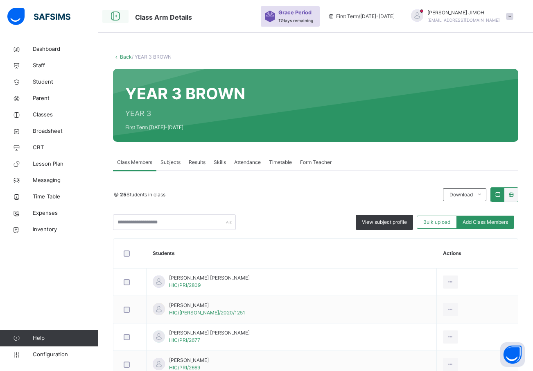
click at [116, 15] on icon at bounding box center [116, 16] width 14 height 15
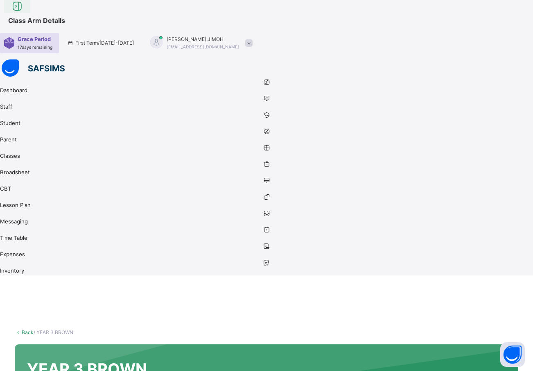
click at [24, 14] on icon at bounding box center [17, 6] width 14 height 15
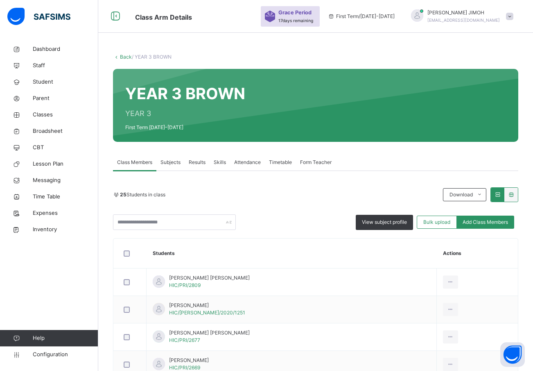
click at [121, 54] on link "Back" at bounding box center [126, 57] width 12 height 6
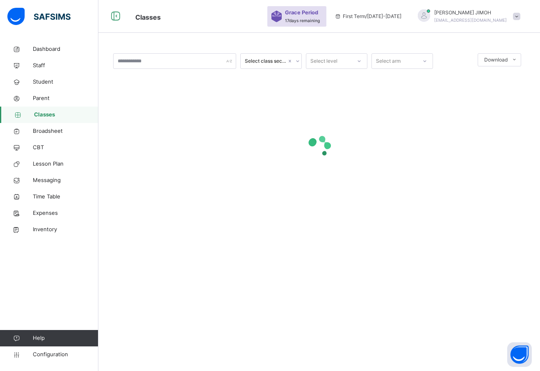
click at [338, 58] on div "Select level" at bounding box center [328, 61] width 45 height 13
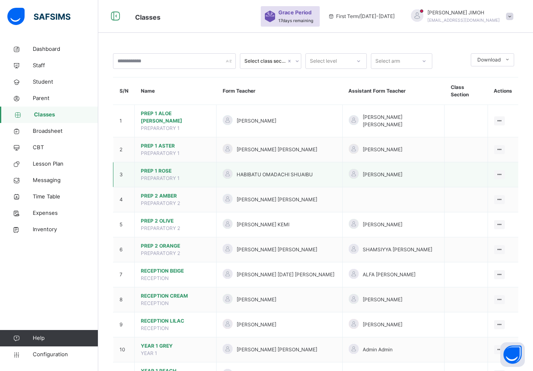
click at [252, 171] on span "HABIBATU OMADACHI SHUAIBU" at bounding box center [275, 174] width 76 height 7
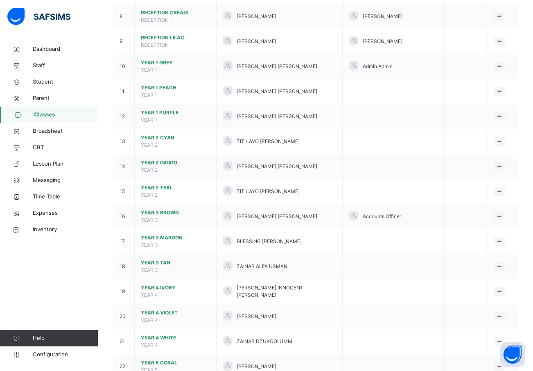
scroll to position [287, 0]
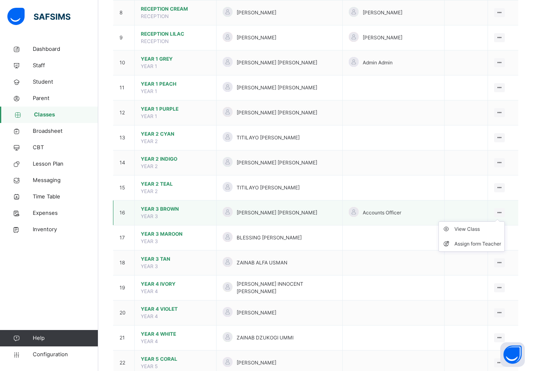
click at [499, 209] on icon at bounding box center [500, 212] width 7 height 6
click at [471, 240] on div "Assign form Teacher" at bounding box center [478, 244] width 47 height 8
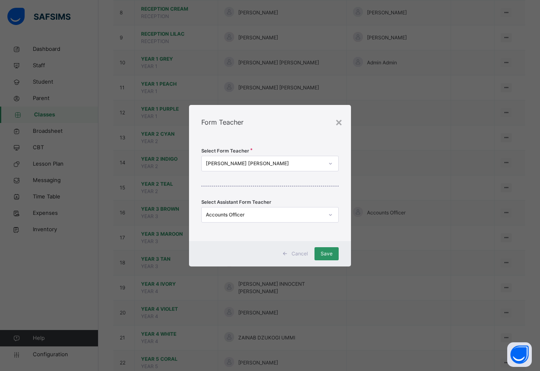
click at [326, 215] on div at bounding box center [330, 214] width 14 height 13
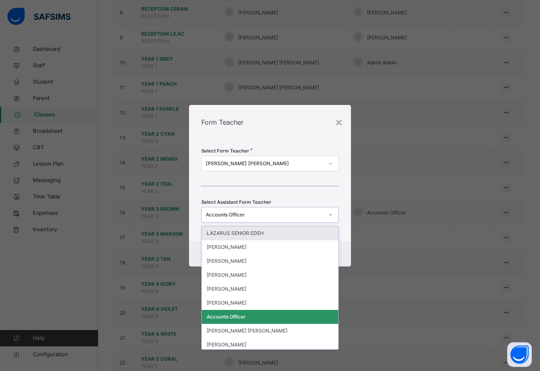
click at [327, 215] on div at bounding box center [330, 214] width 14 height 13
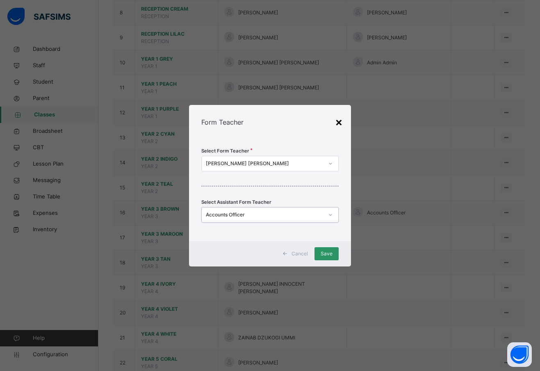
click at [338, 122] on div "×" at bounding box center [339, 121] width 8 height 17
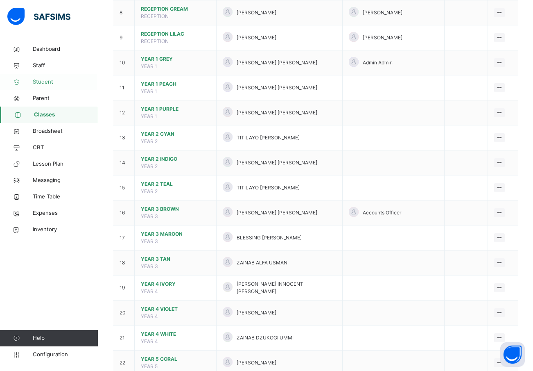
click at [45, 77] on link "Student" at bounding box center [49, 82] width 98 height 16
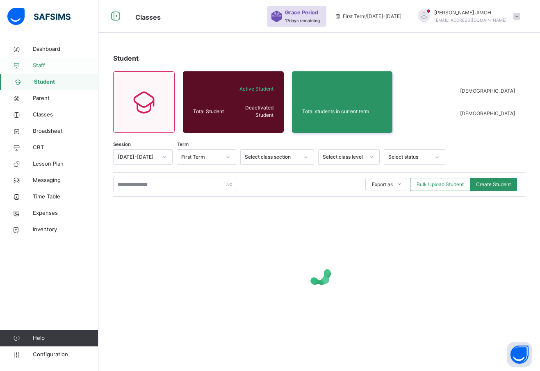
click at [42, 64] on span "Staff" at bounding box center [66, 65] width 66 height 8
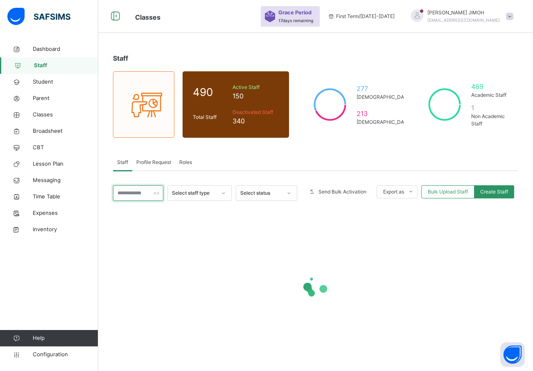
click at [143, 193] on input "text" at bounding box center [138, 193] width 50 height 16
type input "*"
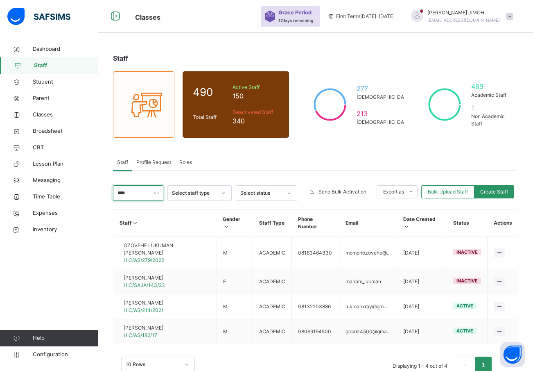
type input "*****"
